Goal: Task Accomplishment & Management: Manage account settings

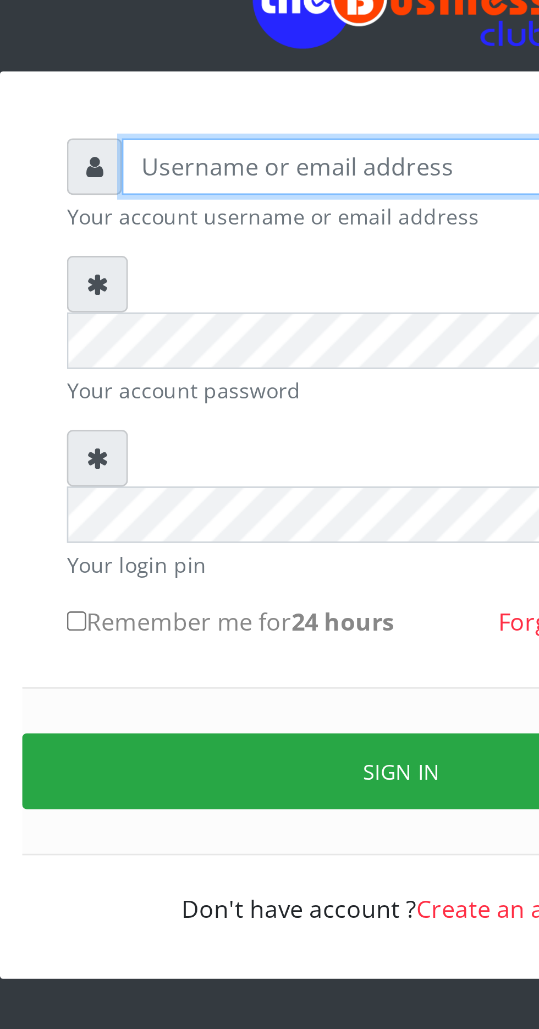
click at [216, 166] on input "text" at bounding box center [279, 162] width 227 height 21
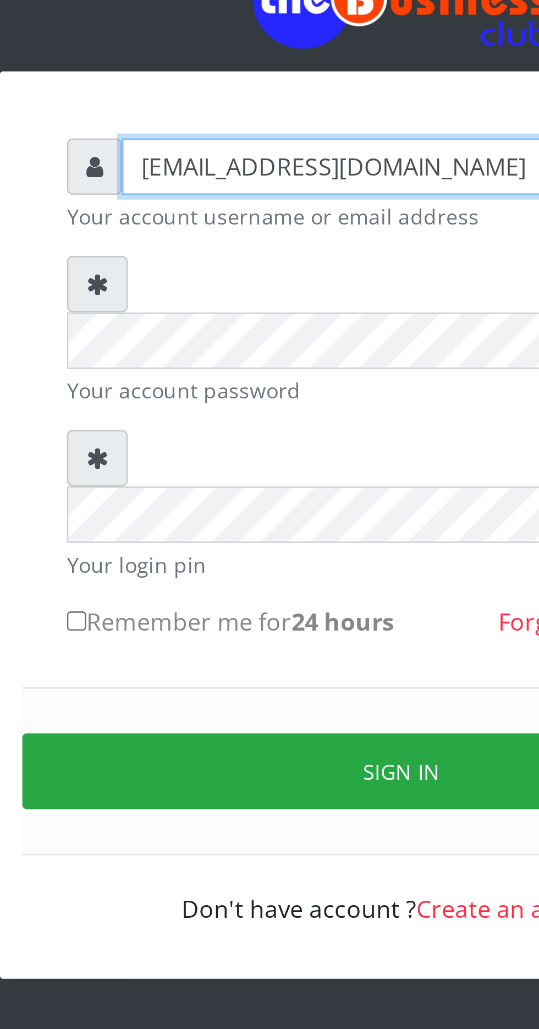
type input "[EMAIL_ADDRESS][DOMAIN_NAME]"
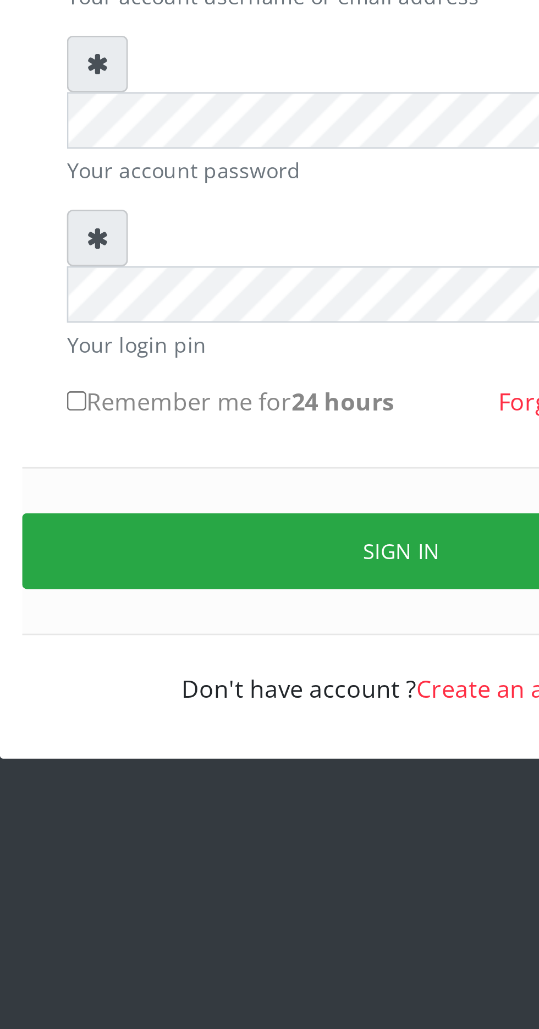
click at [269, 373] on button "Sign in" at bounding box center [269, 387] width 281 height 28
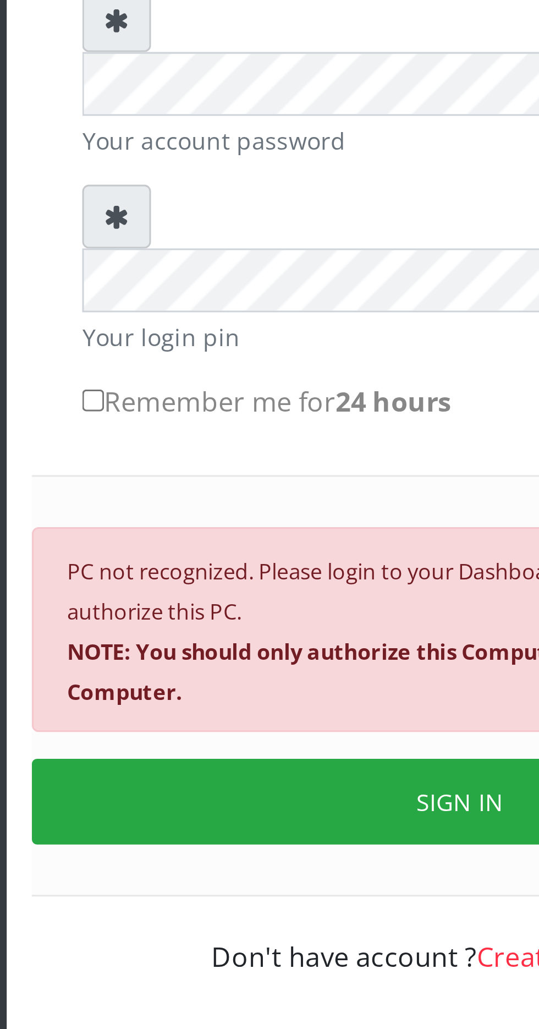
click at [153, 327] on input "Remember me for 24 hours" at bounding box center [149, 330] width 7 height 7
checkbox input "true"
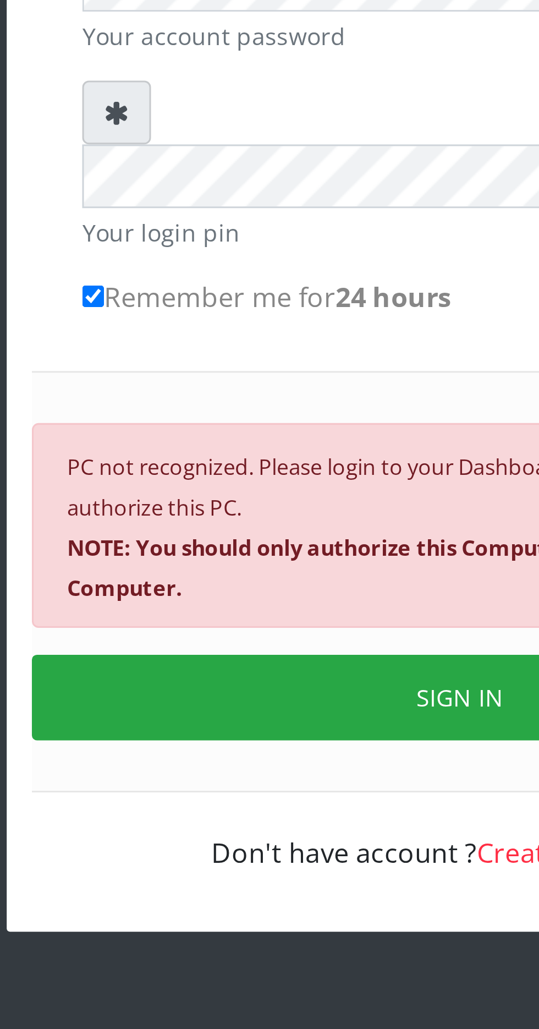
click at [265, 449] on button "SIGN IN" at bounding box center [269, 463] width 281 height 28
